Goal: Task Accomplishment & Management: Manage account settings

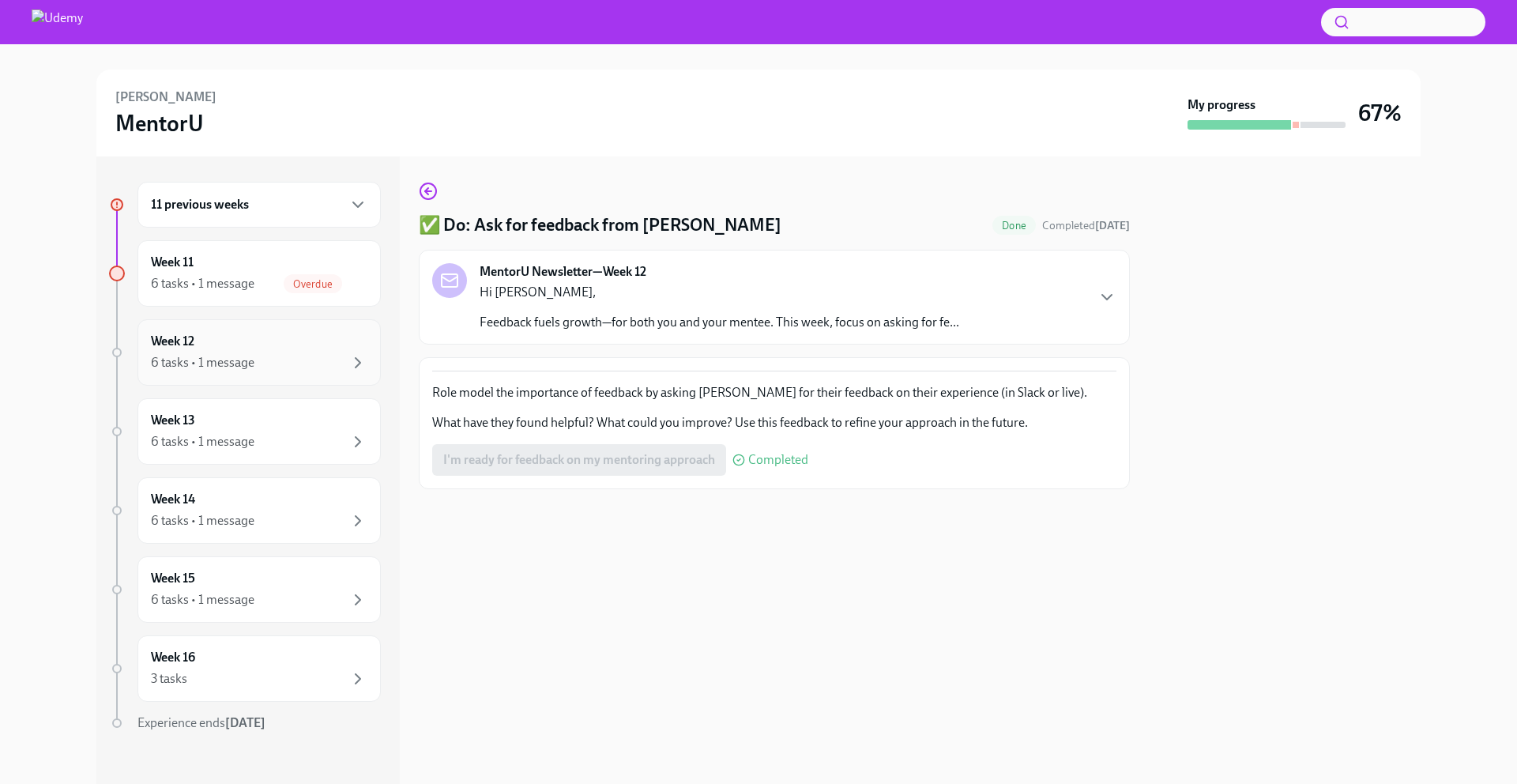
click at [262, 344] on div "Week 12 6 tasks • 1 message" at bounding box center [260, 351] width 217 height 39
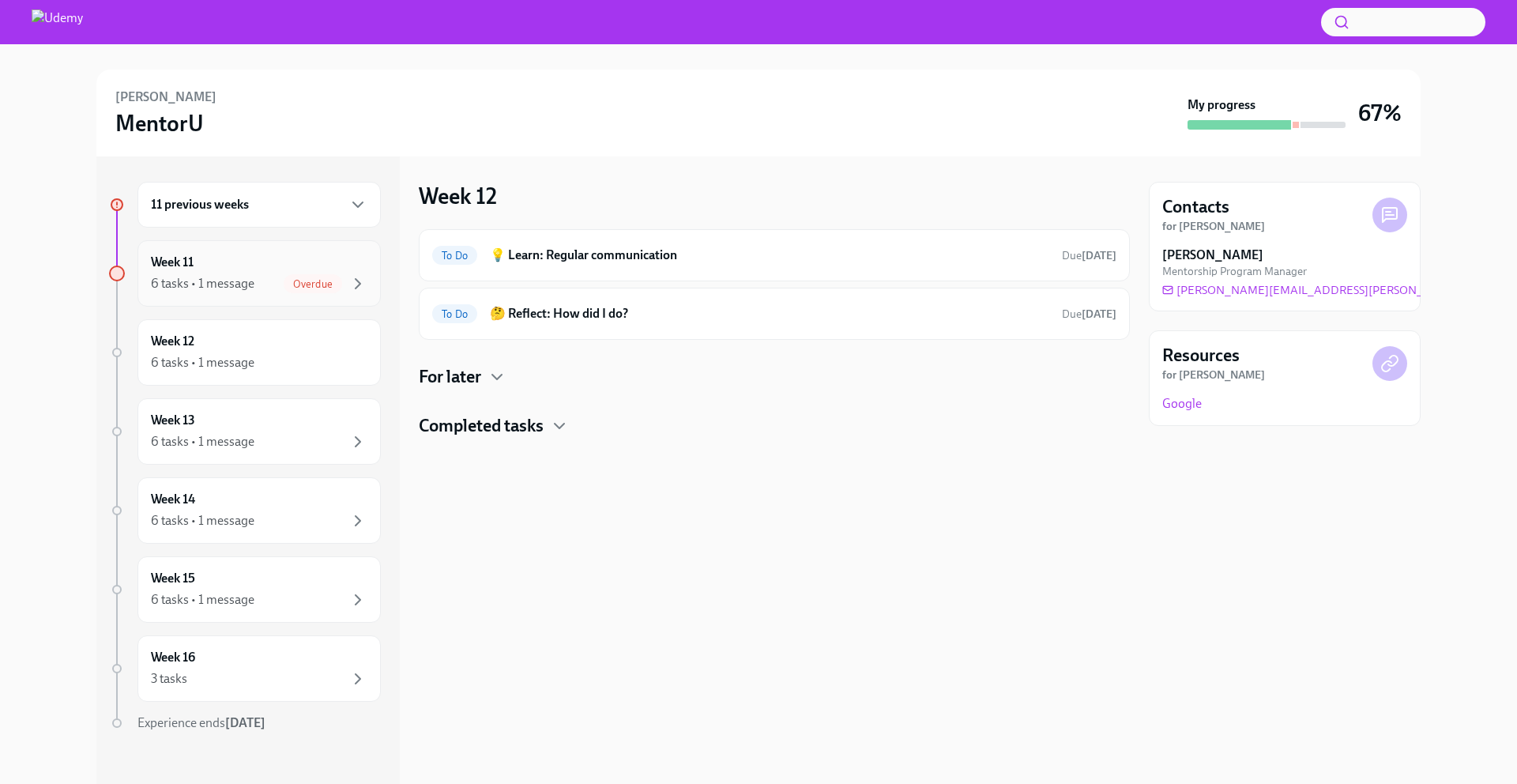
click at [236, 291] on div "6 tasks • 1 message" at bounding box center [203, 283] width 104 height 17
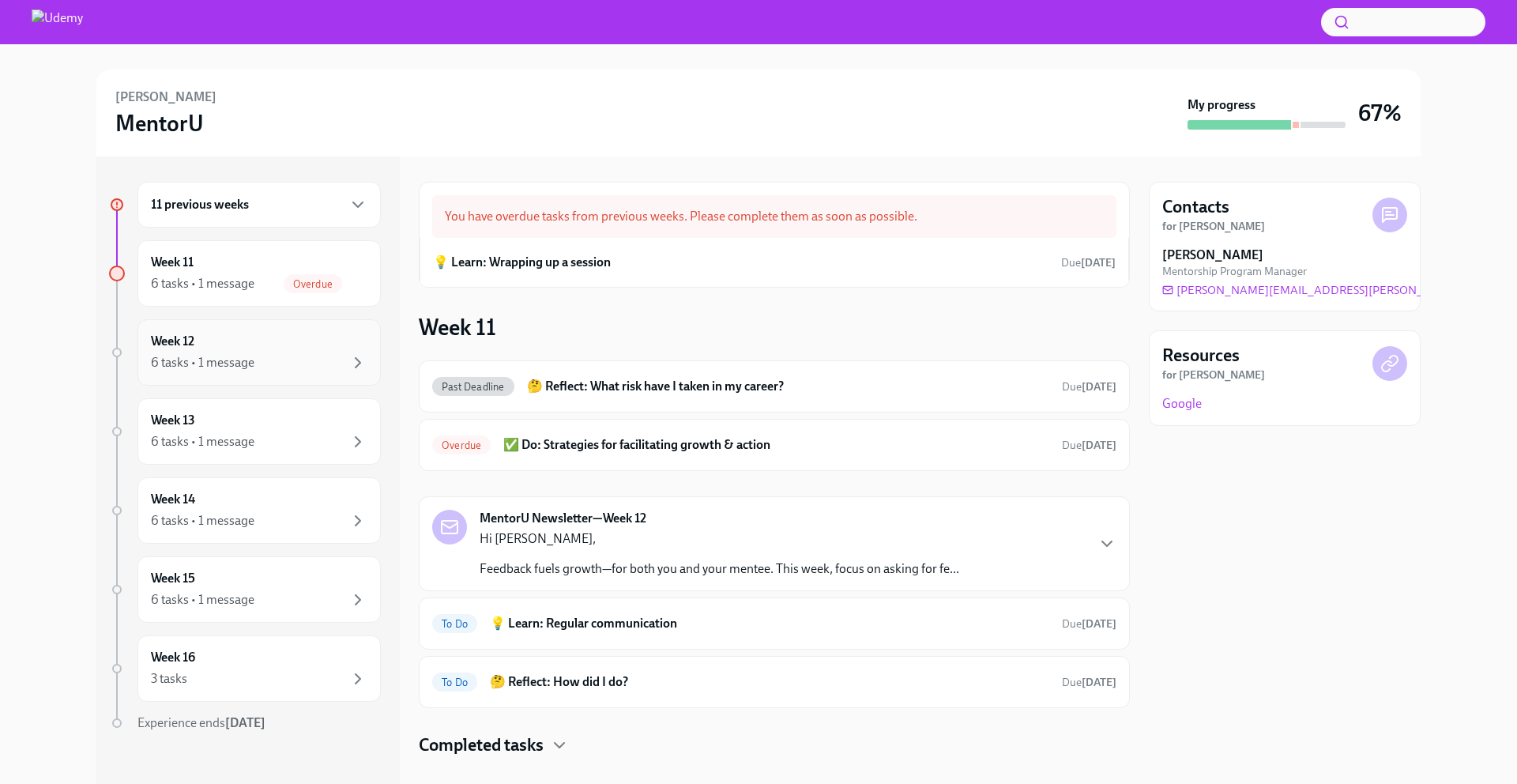
click at [280, 356] on div "6 tasks • 1 message" at bounding box center [260, 362] width 217 height 19
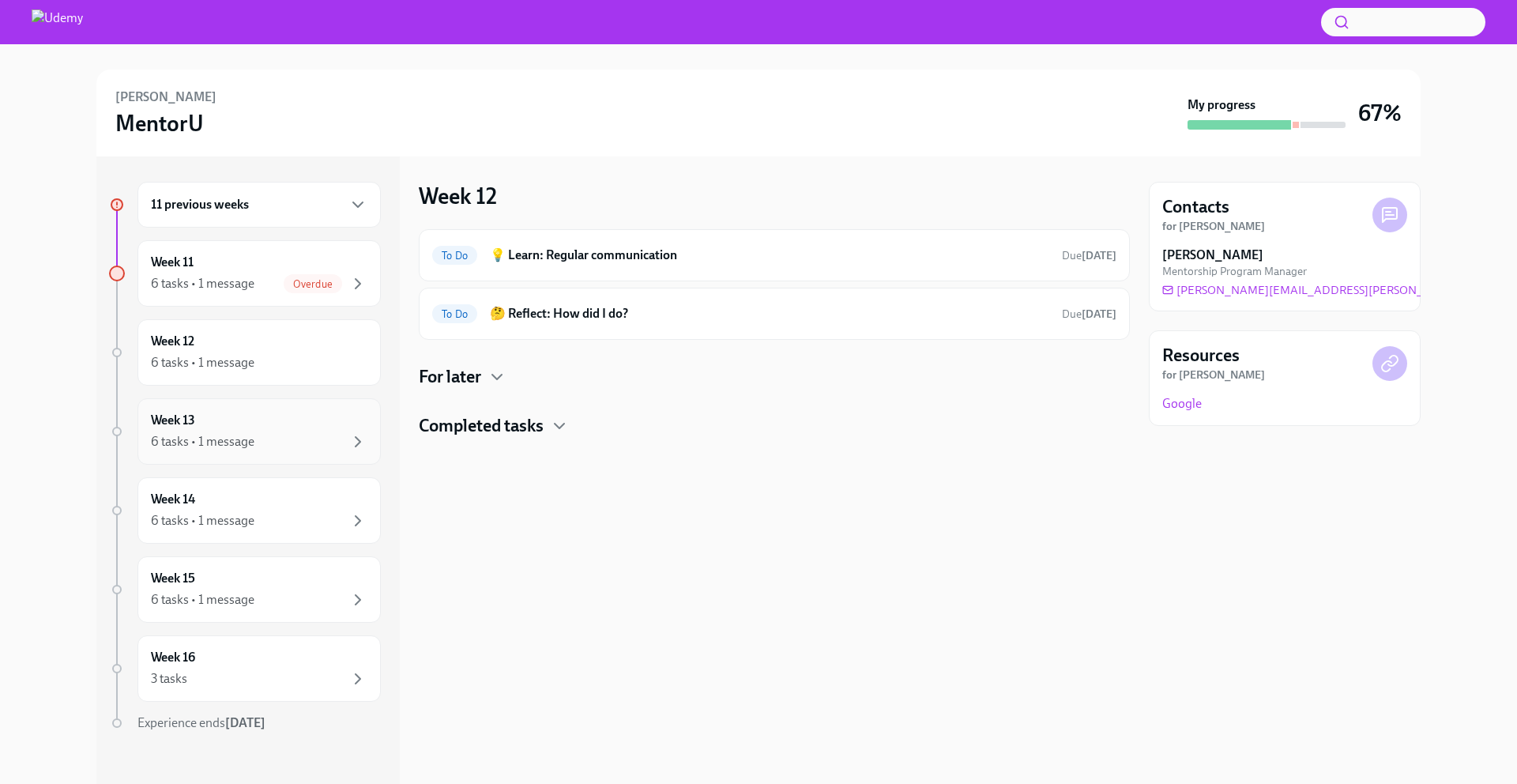
click at [219, 433] on div "6 tasks • 1 message" at bounding box center [203, 442] width 104 height 17
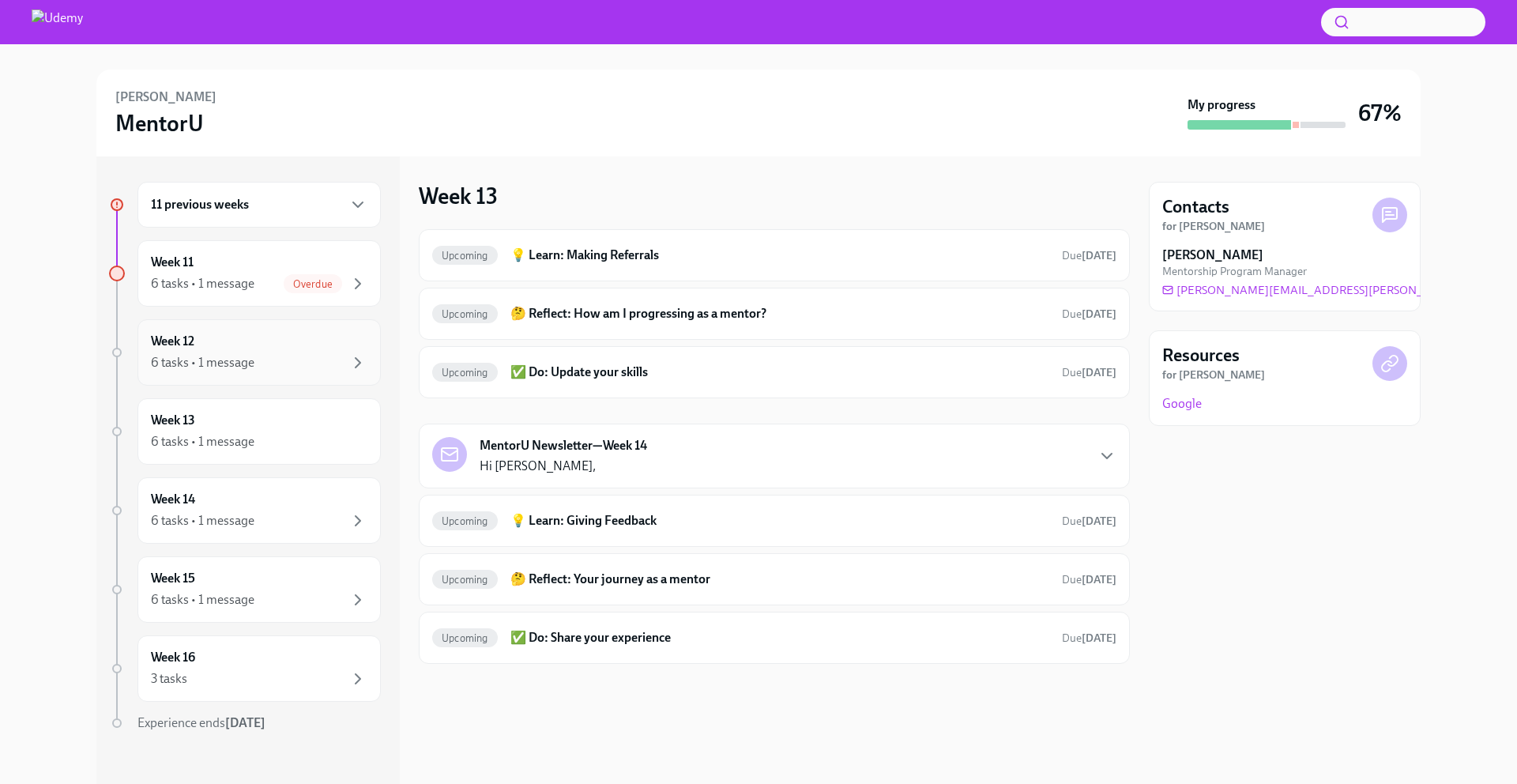
click at [226, 326] on div "Week 12 6 tasks • 1 message" at bounding box center [259, 352] width 243 height 66
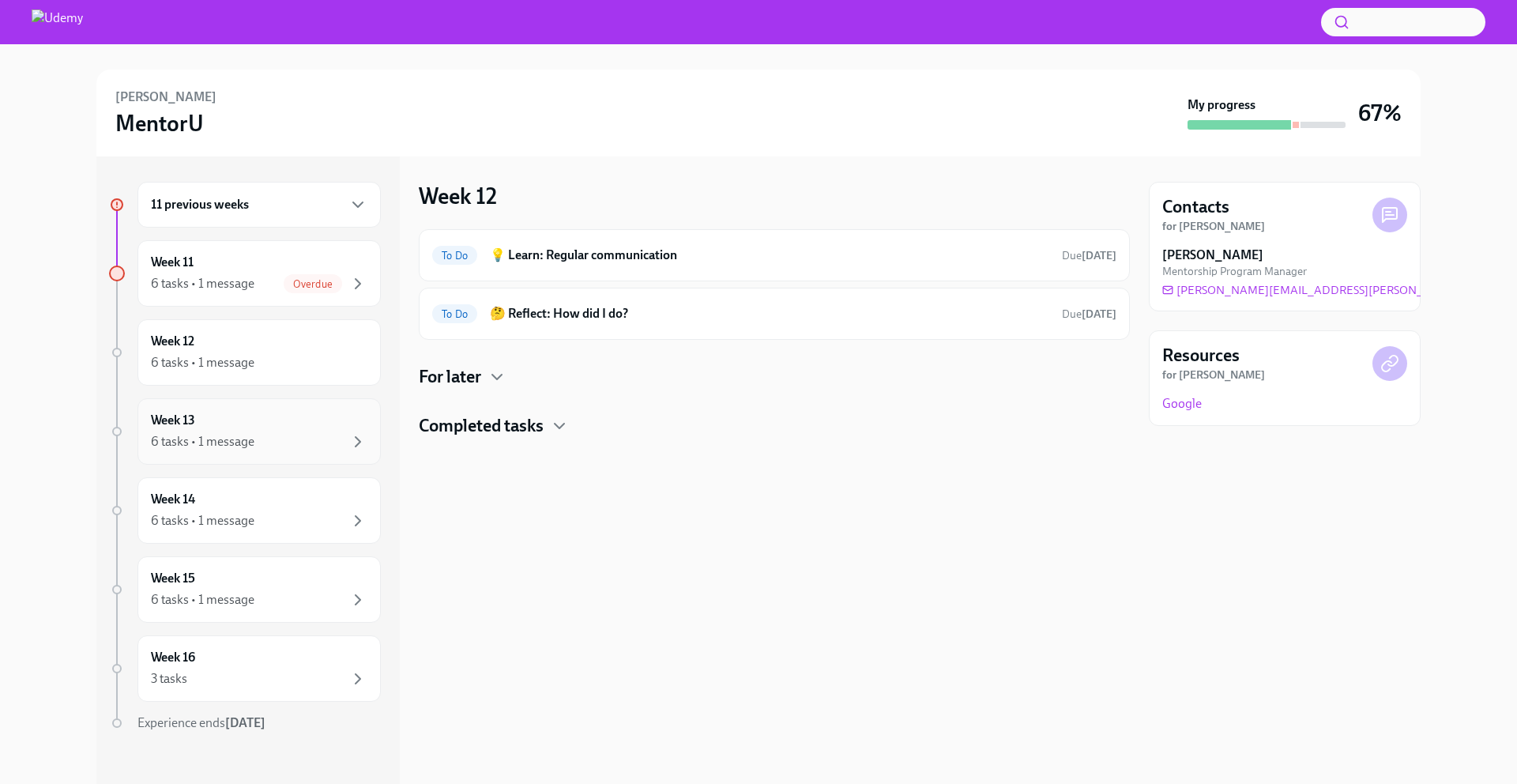
click at [244, 417] on div "Week 13 6 tasks • 1 message" at bounding box center [260, 431] width 217 height 39
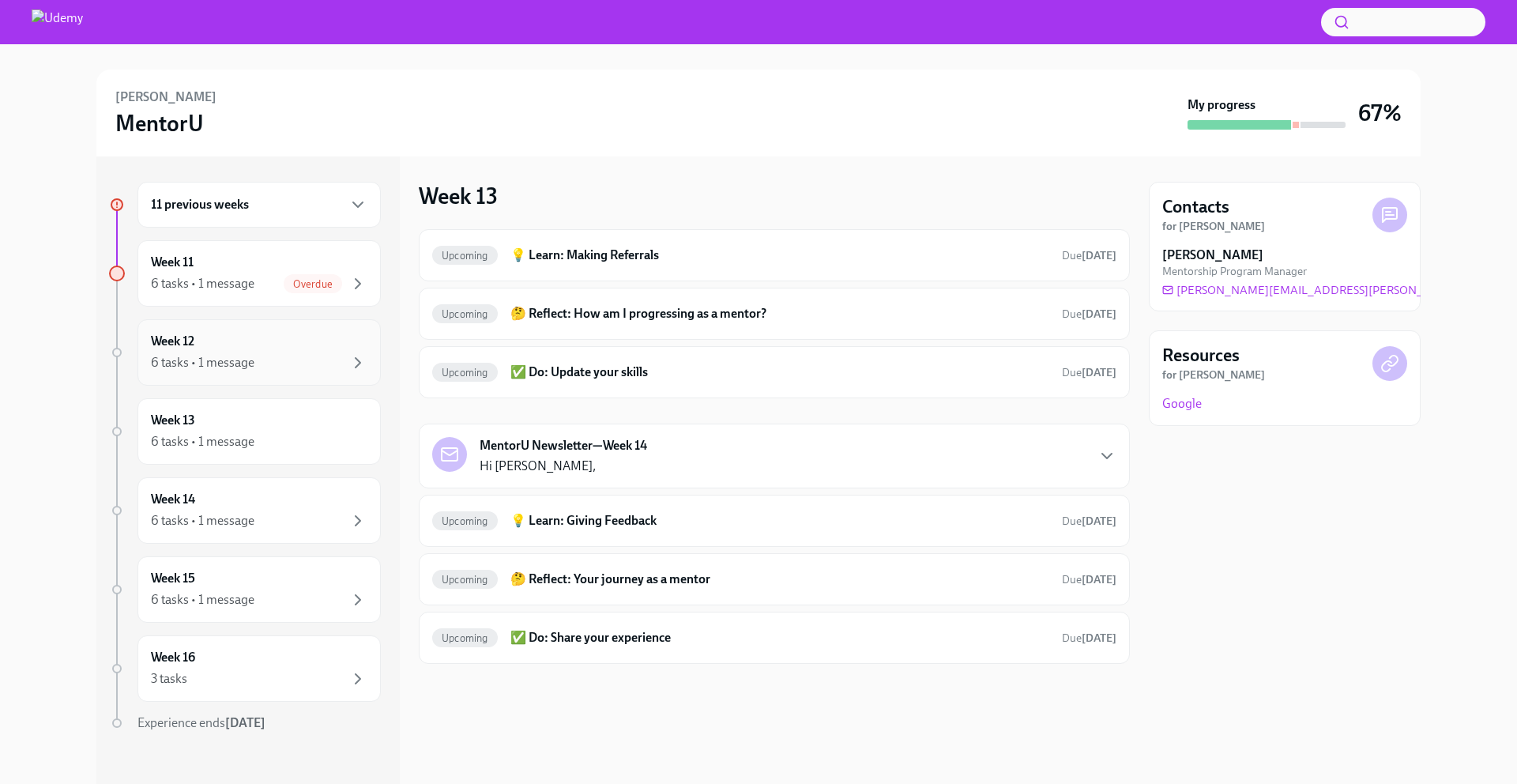
click at [251, 358] on div "6 tasks • 1 message" at bounding box center [203, 362] width 104 height 17
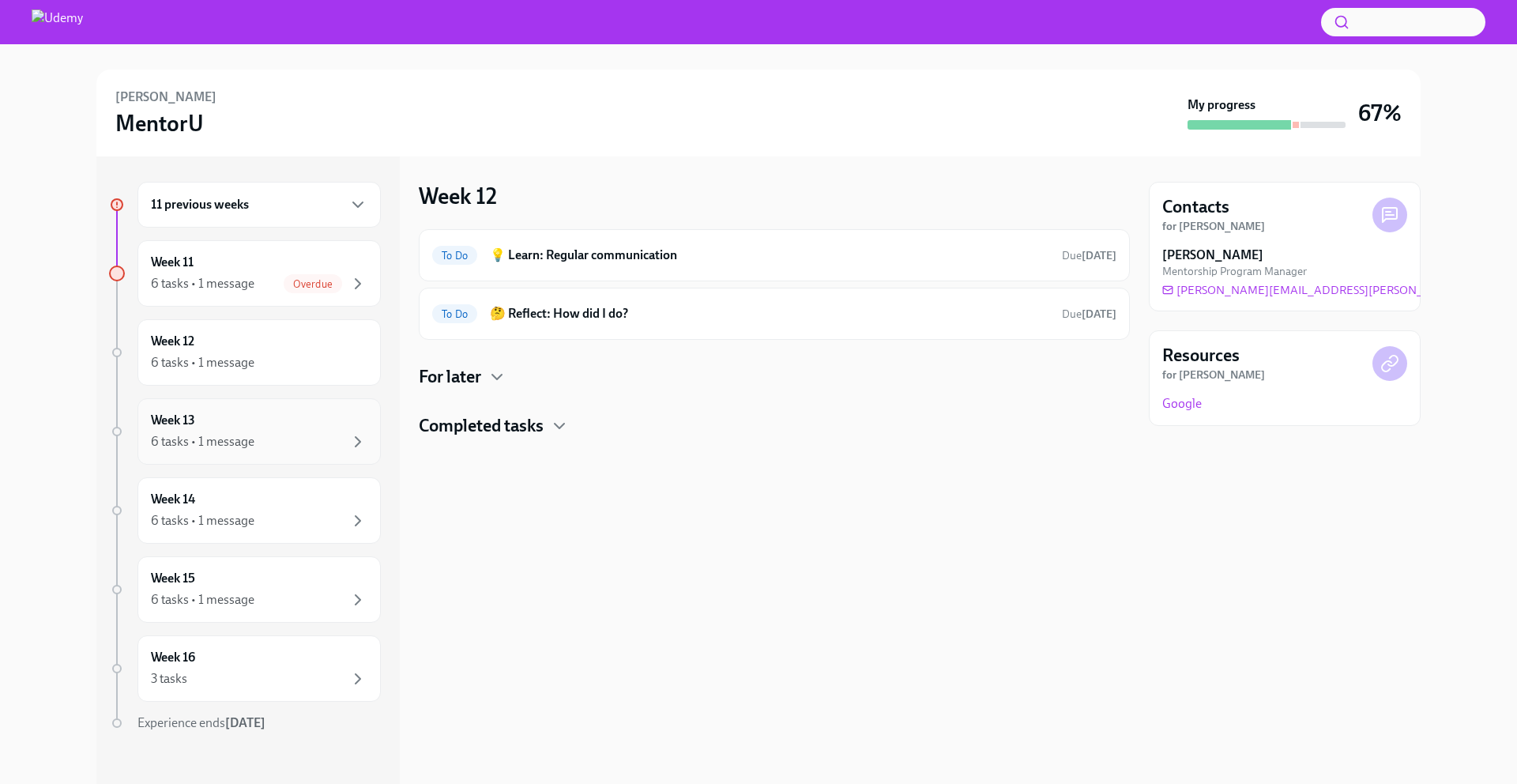
click at [268, 451] on div "6 tasks • 1 message" at bounding box center [260, 442] width 217 height 19
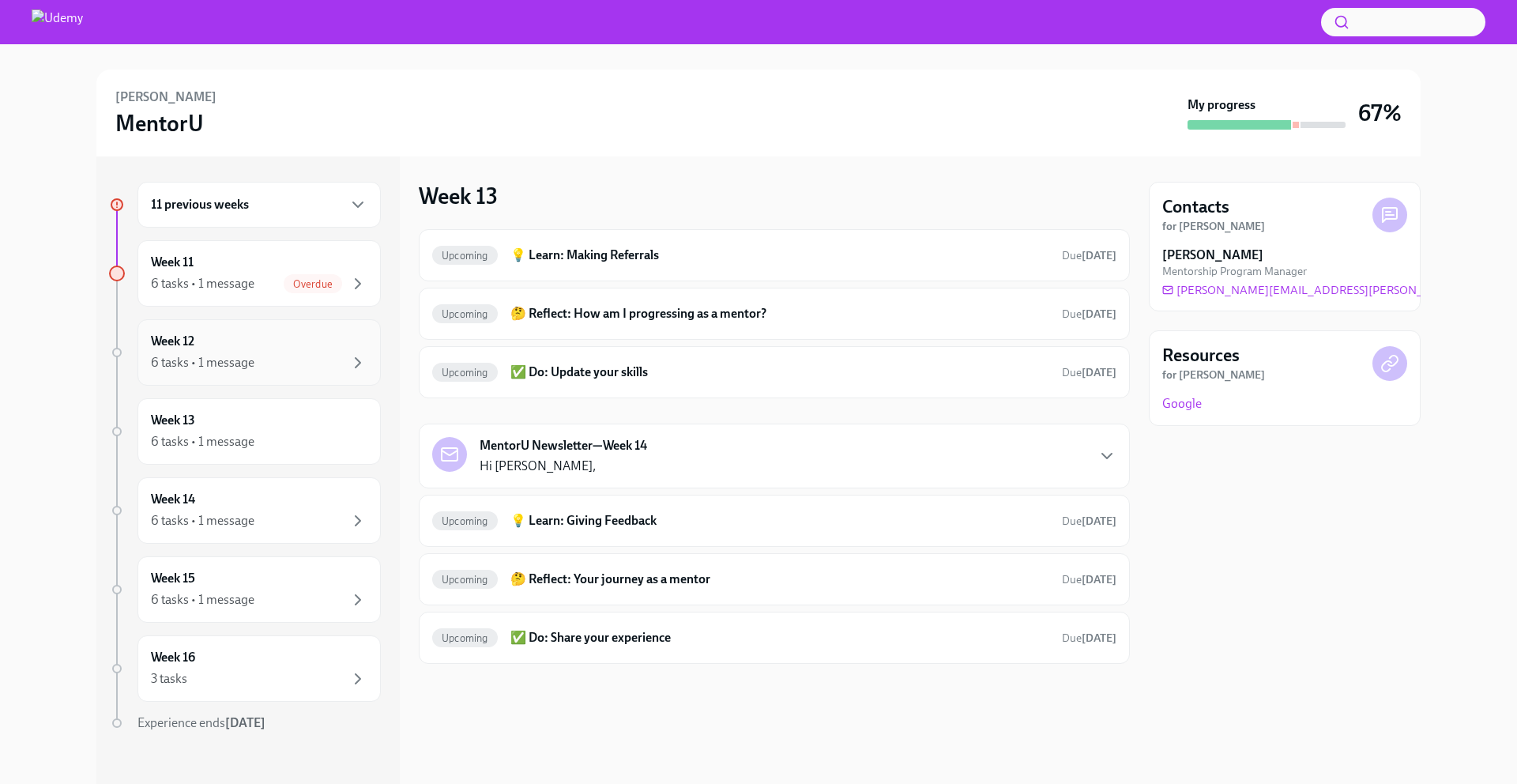
click at [258, 323] on div "Week 12 6 tasks • 1 message" at bounding box center [259, 352] width 243 height 66
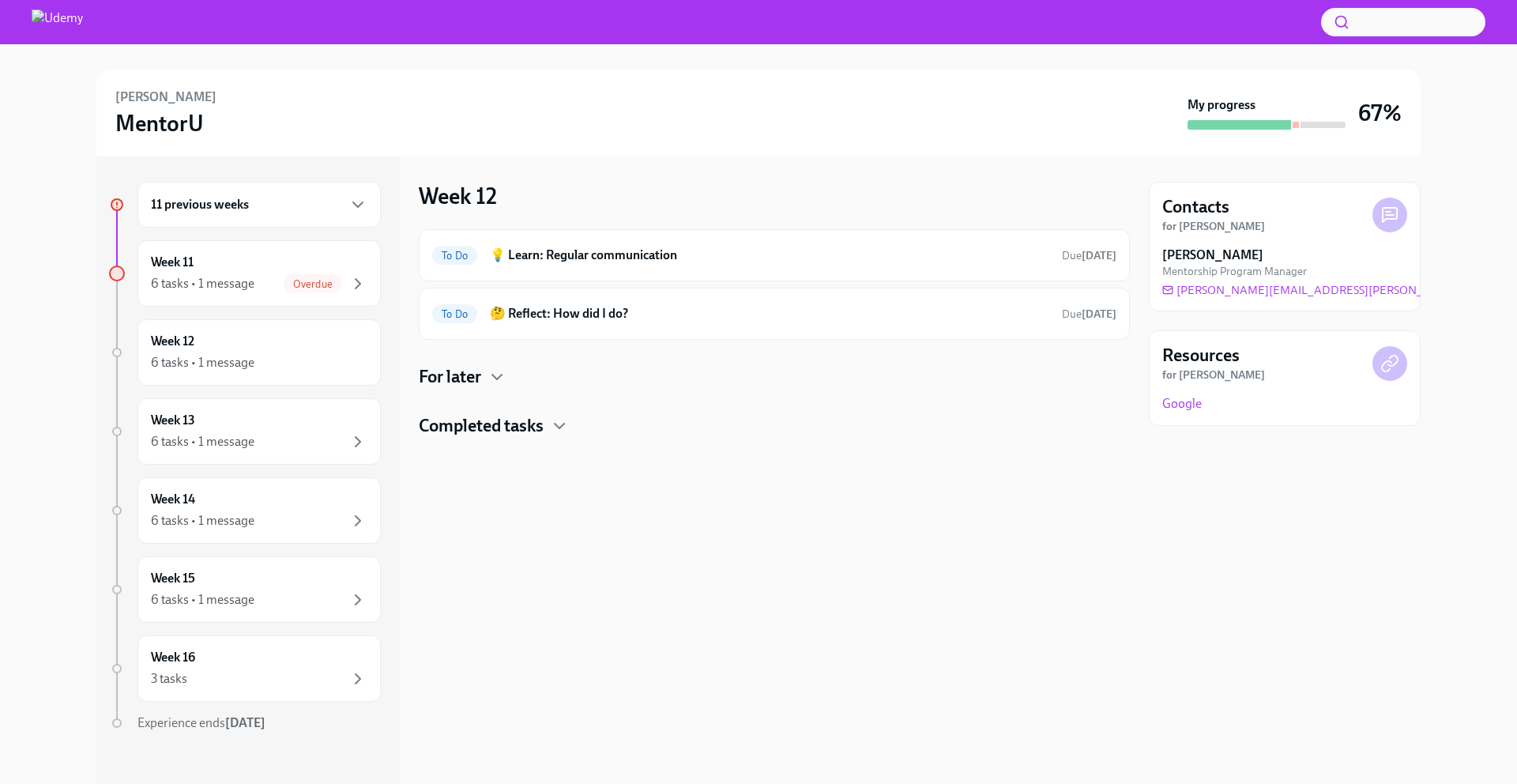
click at [482, 382] on h4 "For later" at bounding box center [450, 377] width 63 height 24
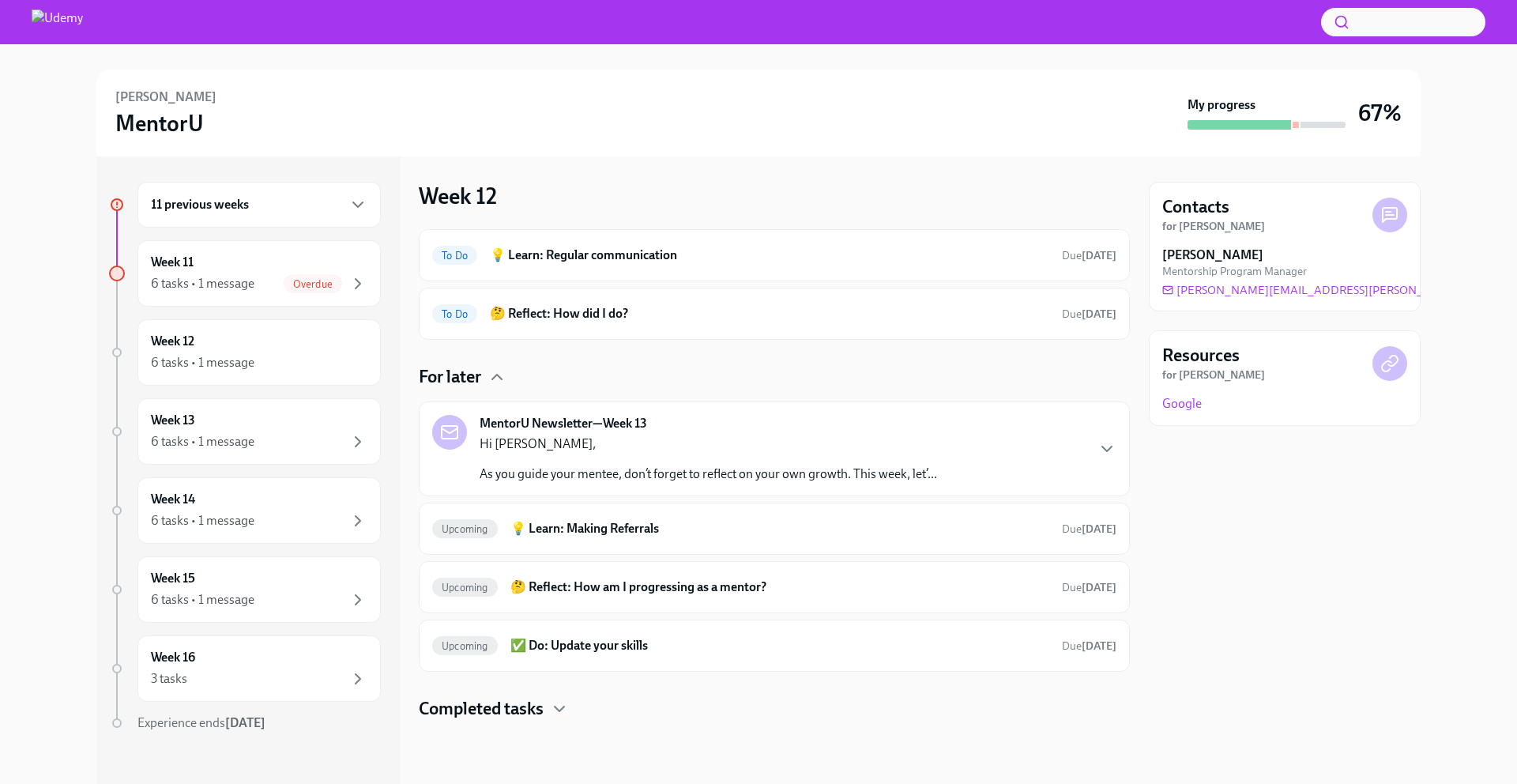
click at [546, 712] on div "Completed tasks" at bounding box center [774, 708] width 711 height 24
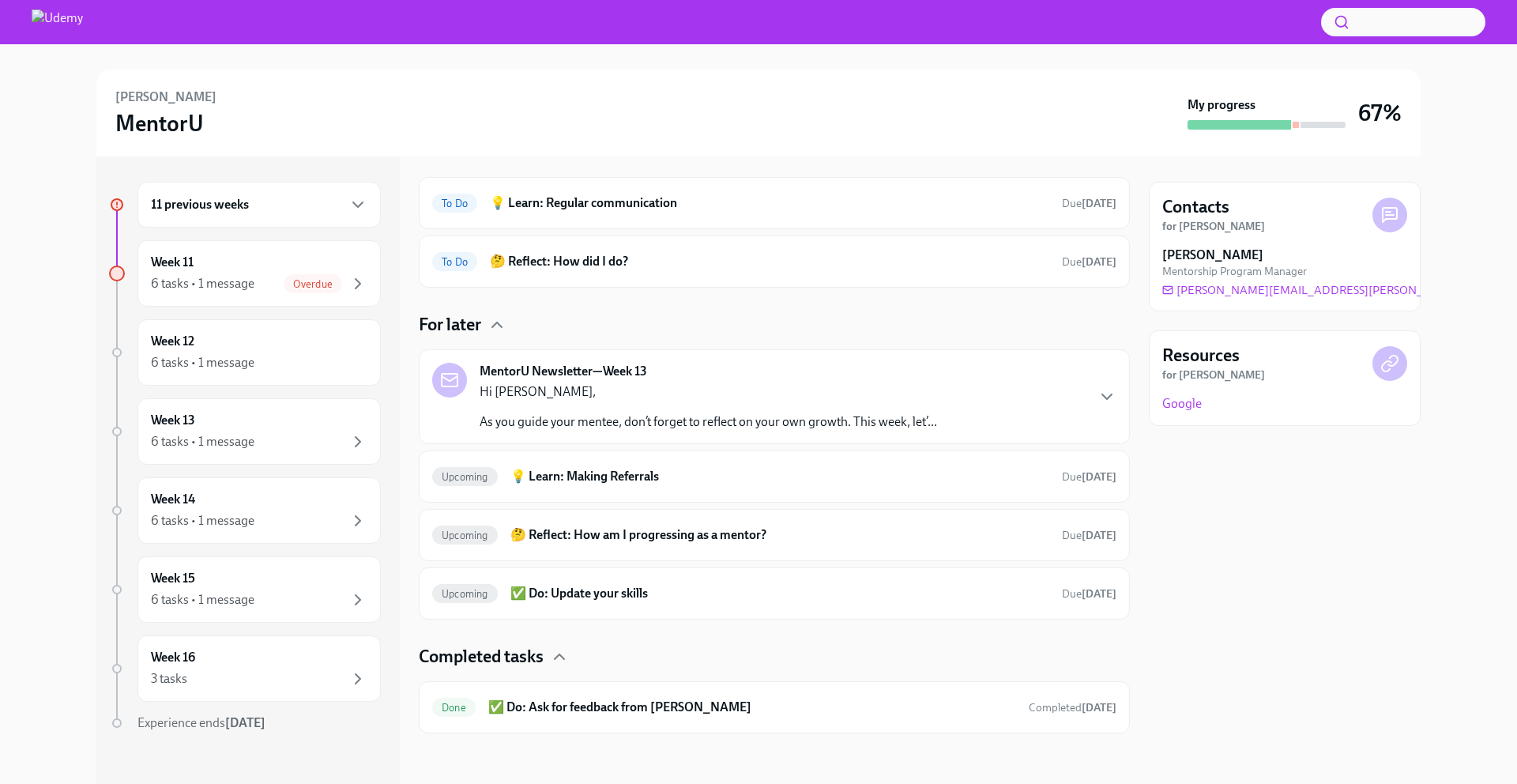
scroll to position [52, 0]
